Goal: Transaction & Acquisition: Purchase product/service

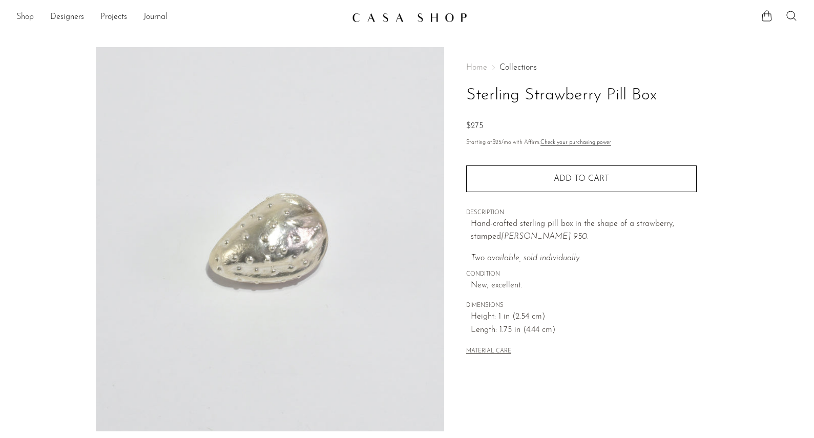
click at [29, 19] on link "Shop" at bounding box center [24, 17] width 17 height 13
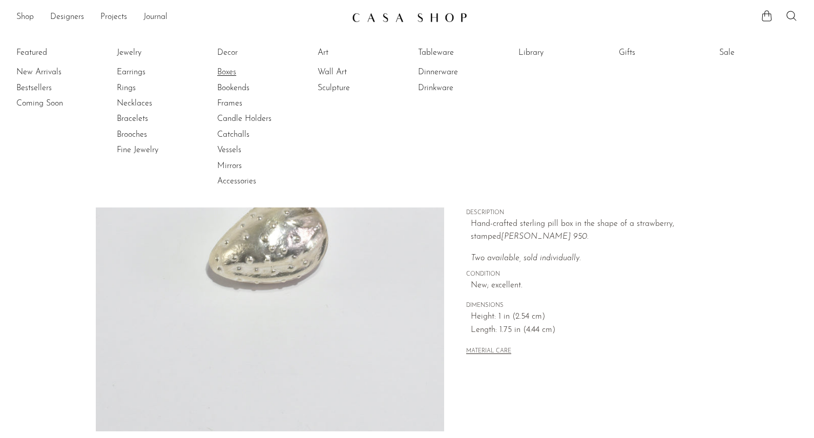
click at [225, 71] on link "Boxes" at bounding box center [255, 72] width 77 height 11
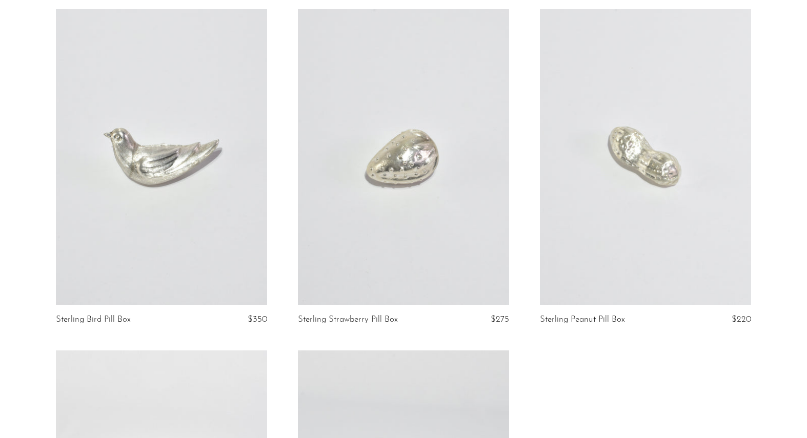
scroll to position [3177, 0]
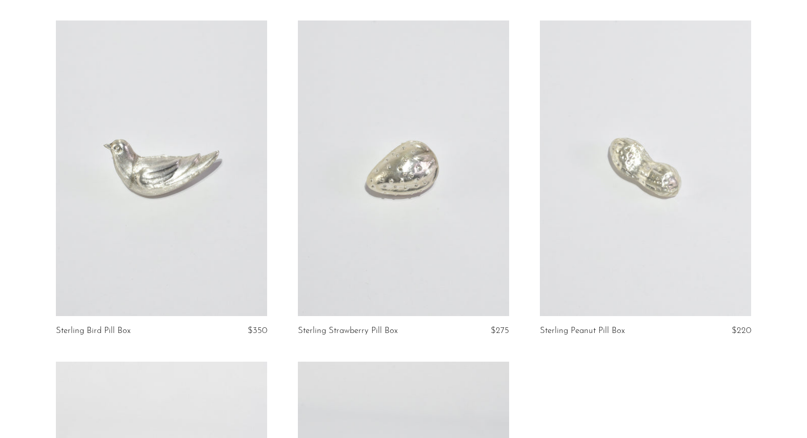
click at [91, 57] on link at bounding box center [161, 168] width 211 height 296
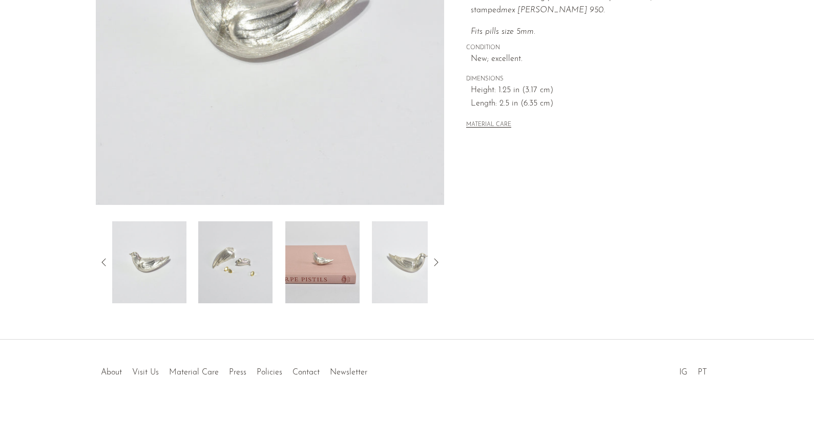
scroll to position [229, 0]
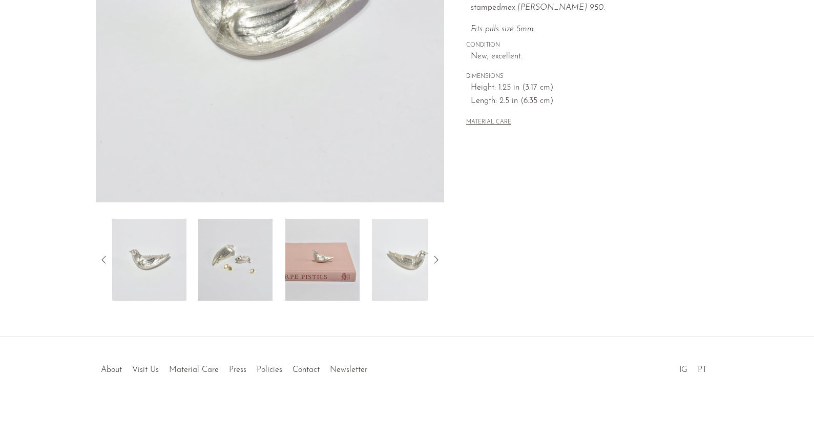
click at [224, 257] on img at bounding box center [235, 260] width 74 height 82
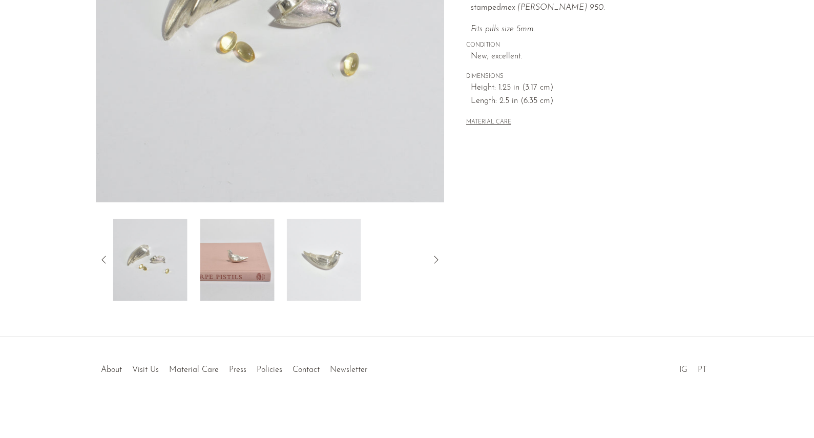
click at [236, 255] on img at bounding box center [237, 260] width 74 height 82
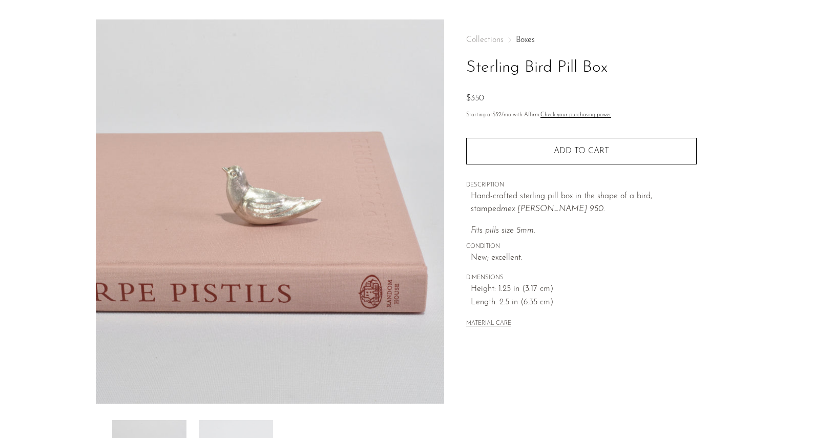
scroll to position [24, 0]
